Goal: Browse casually

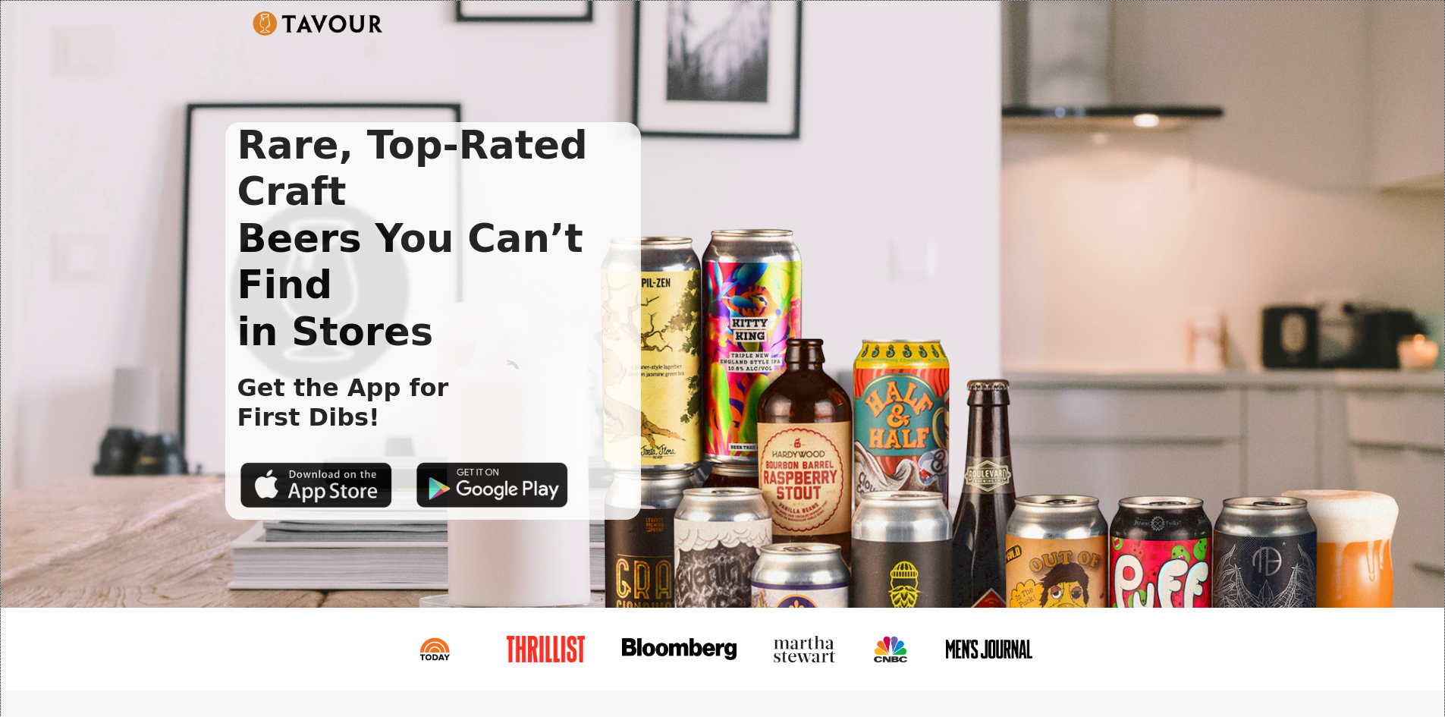
click at [184, 343] on div "Rare, Top-Rated Craft Beers You Can’t Find in Stores Get the App for First Dibs!" at bounding box center [722, 304] width 1443 height 607
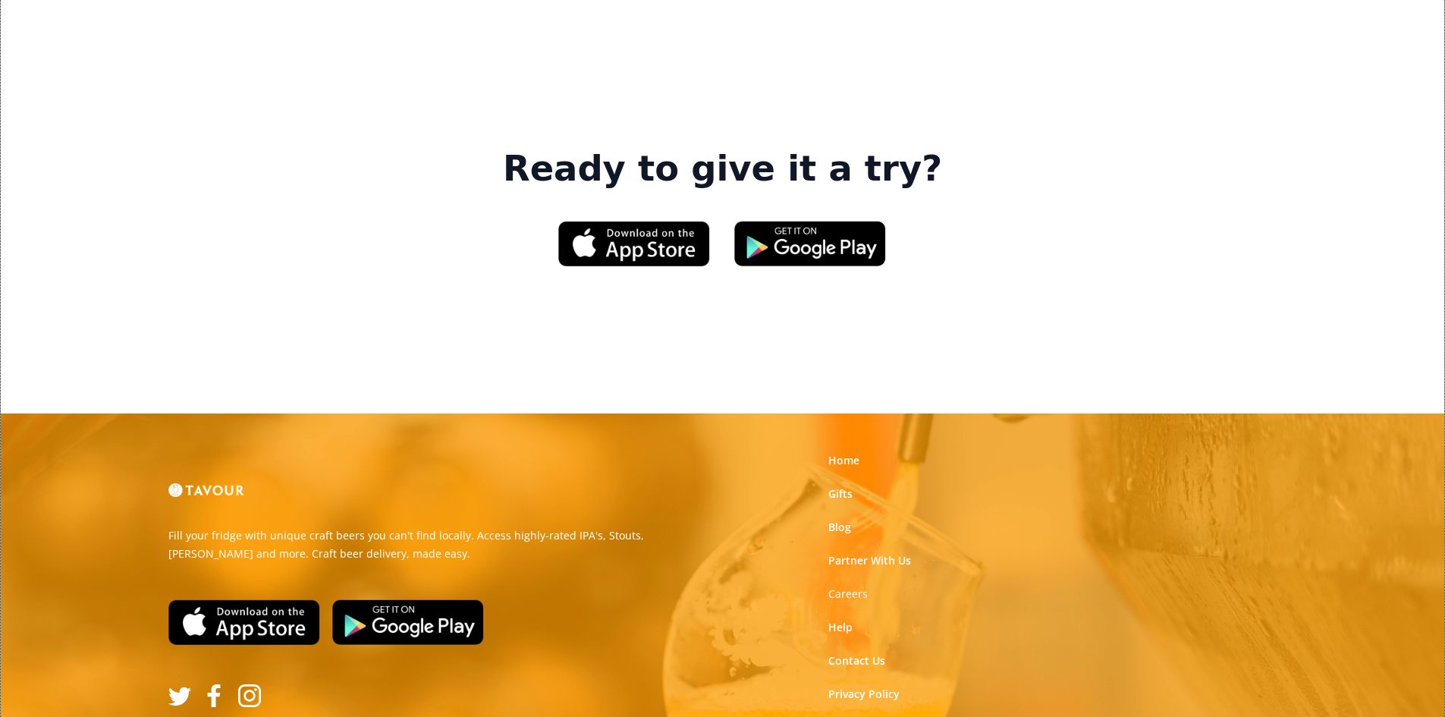
scroll to position [2302, 0]
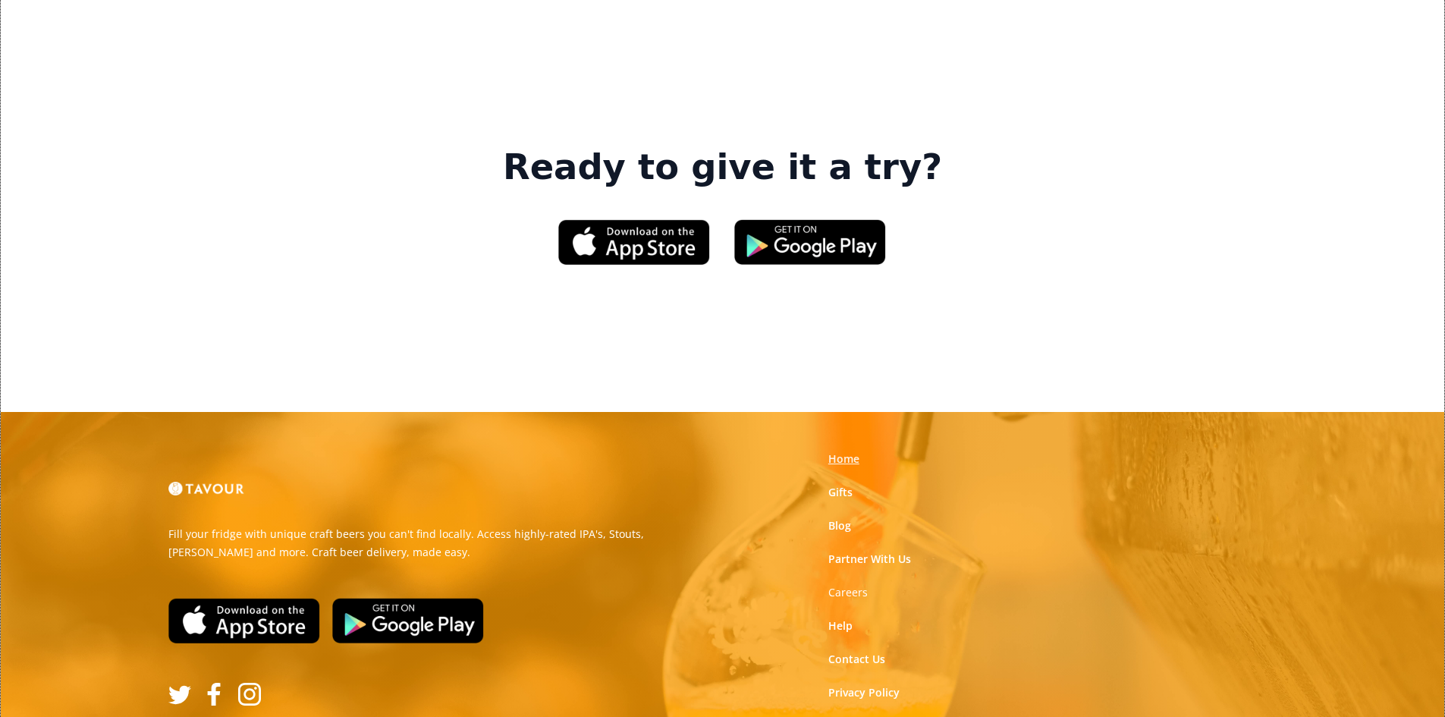
click at [846, 451] on link "Home" at bounding box center [843, 458] width 31 height 15
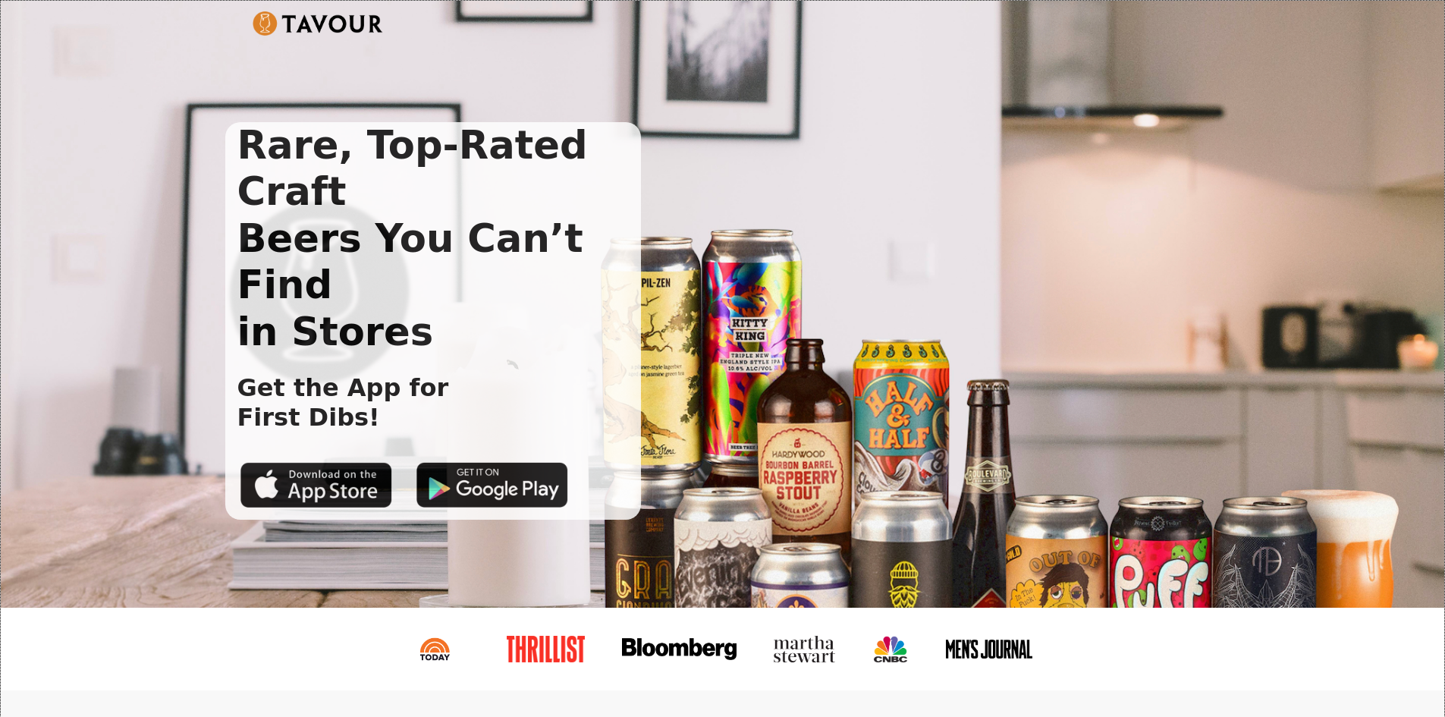
click at [777, 421] on div "Rare, Top-Rated Craft Beers You Can’t Find in Stores Get the App for First Dibs!" at bounding box center [710, 320] width 971 height 397
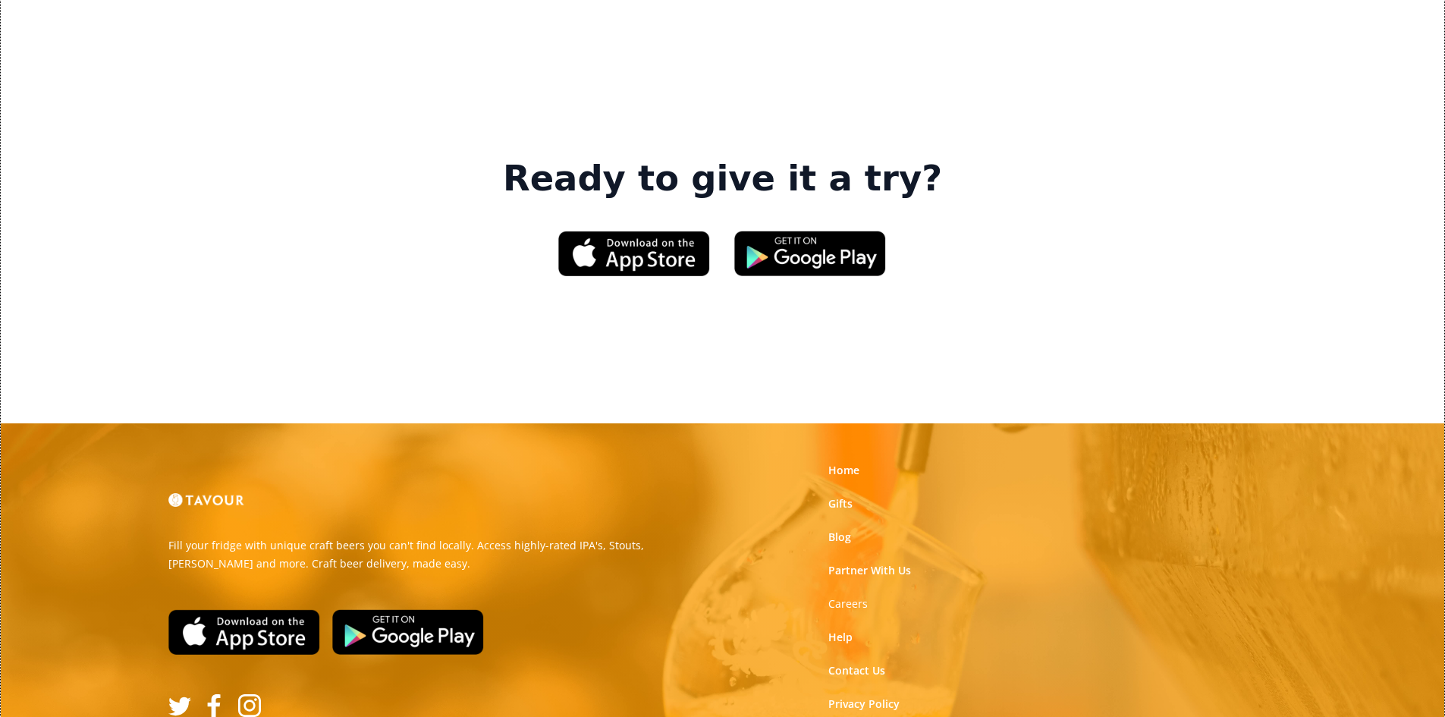
scroll to position [2302, 0]
